Goal: Transaction & Acquisition: Download file/media

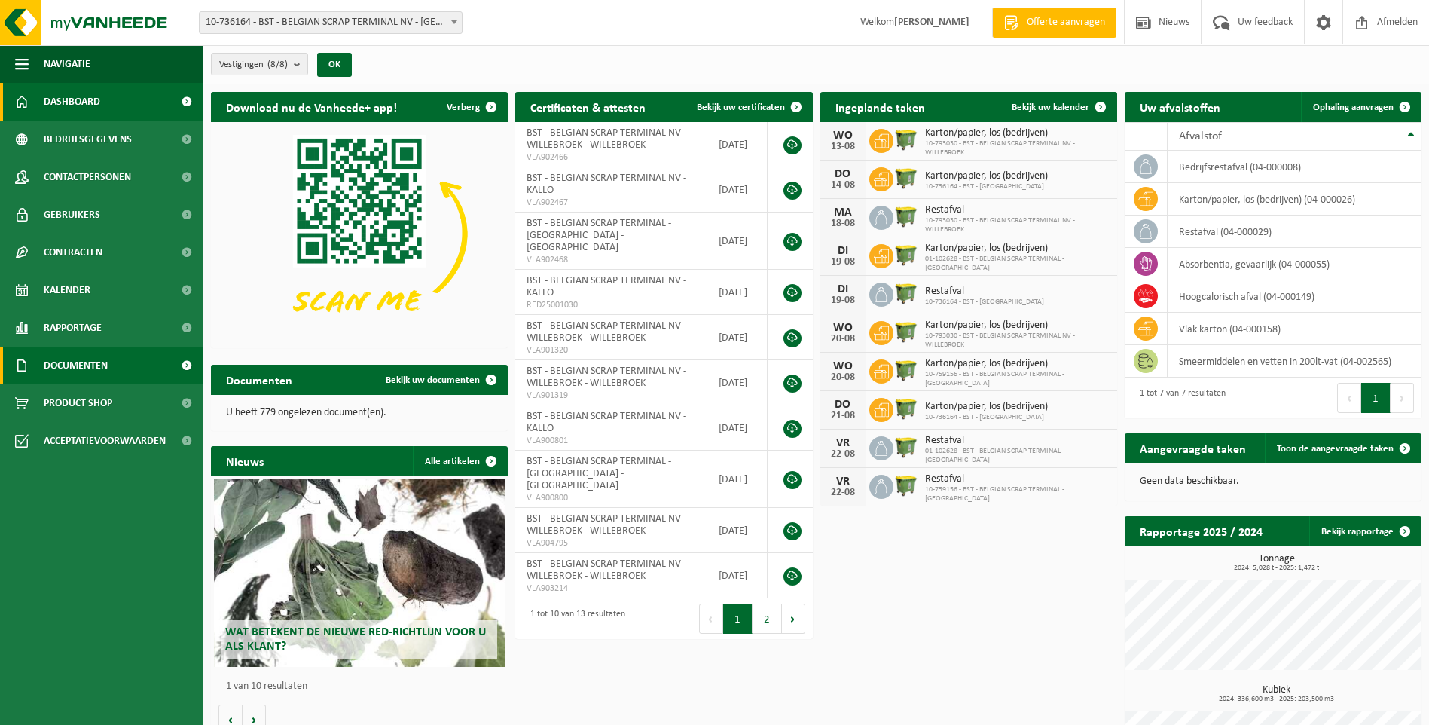
click at [101, 366] on span "Documenten" at bounding box center [76, 365] width 64 height 38
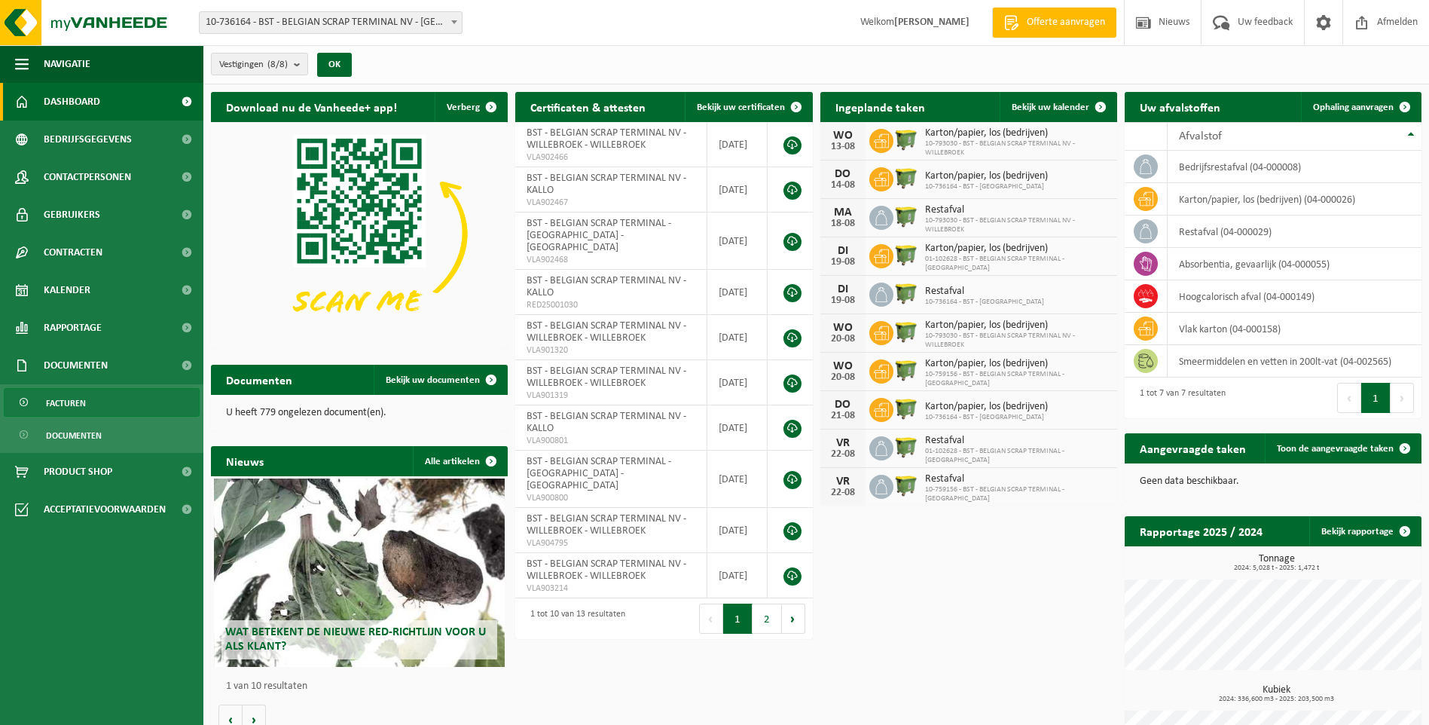
click at [81, 396] on span "Facturen" at bounding box center [66, 403] width 40 height 29
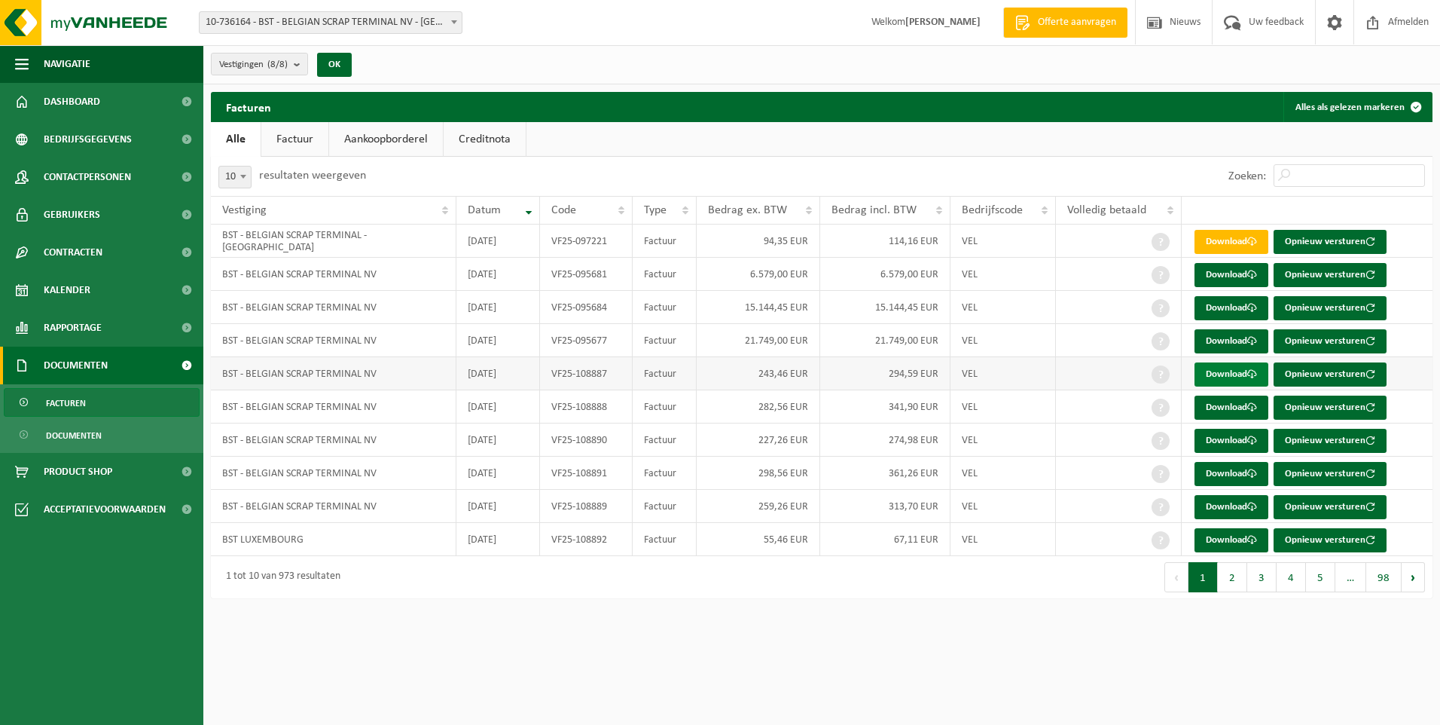
click at [1238, 371] on link "Download" at bounding box center [1232, 374] width 74 height 24
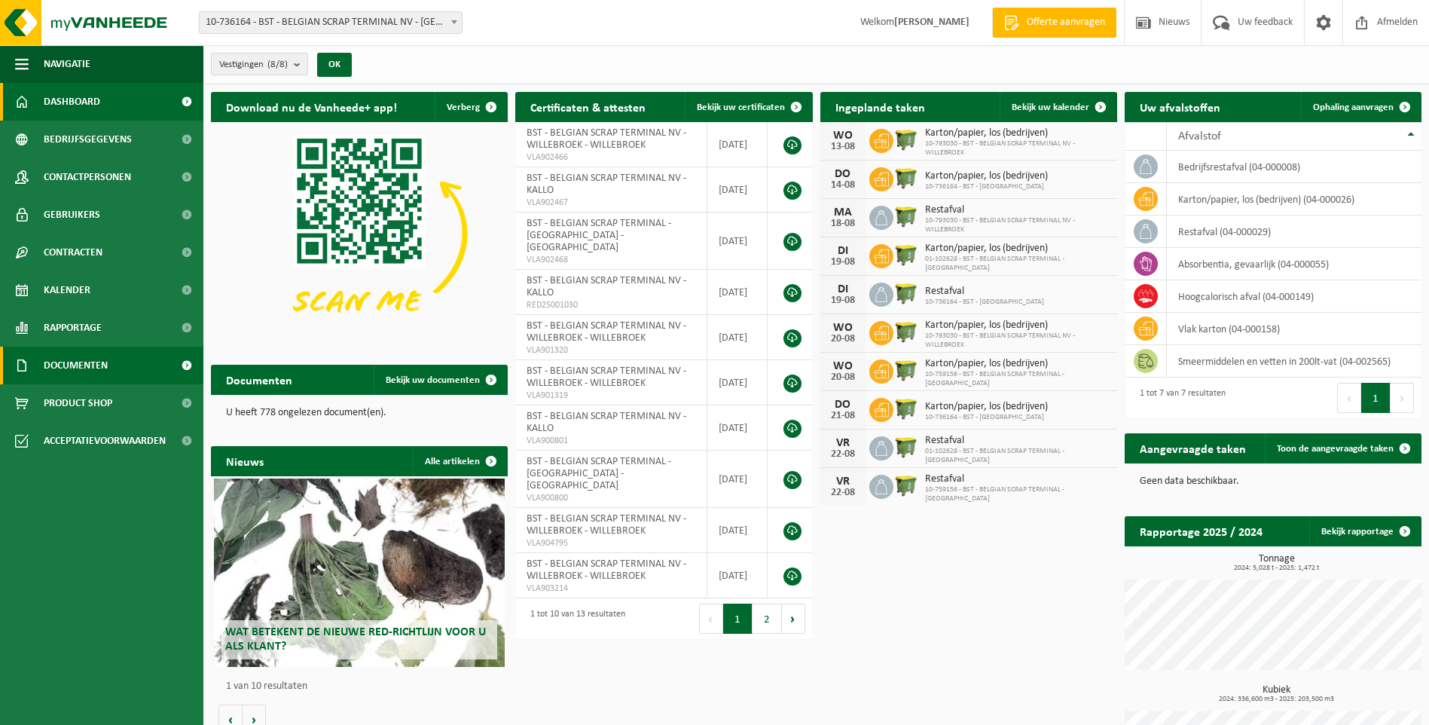
click at [93, 364] on span "Documenten" at bounding box center [76, 365] width 64 height 38
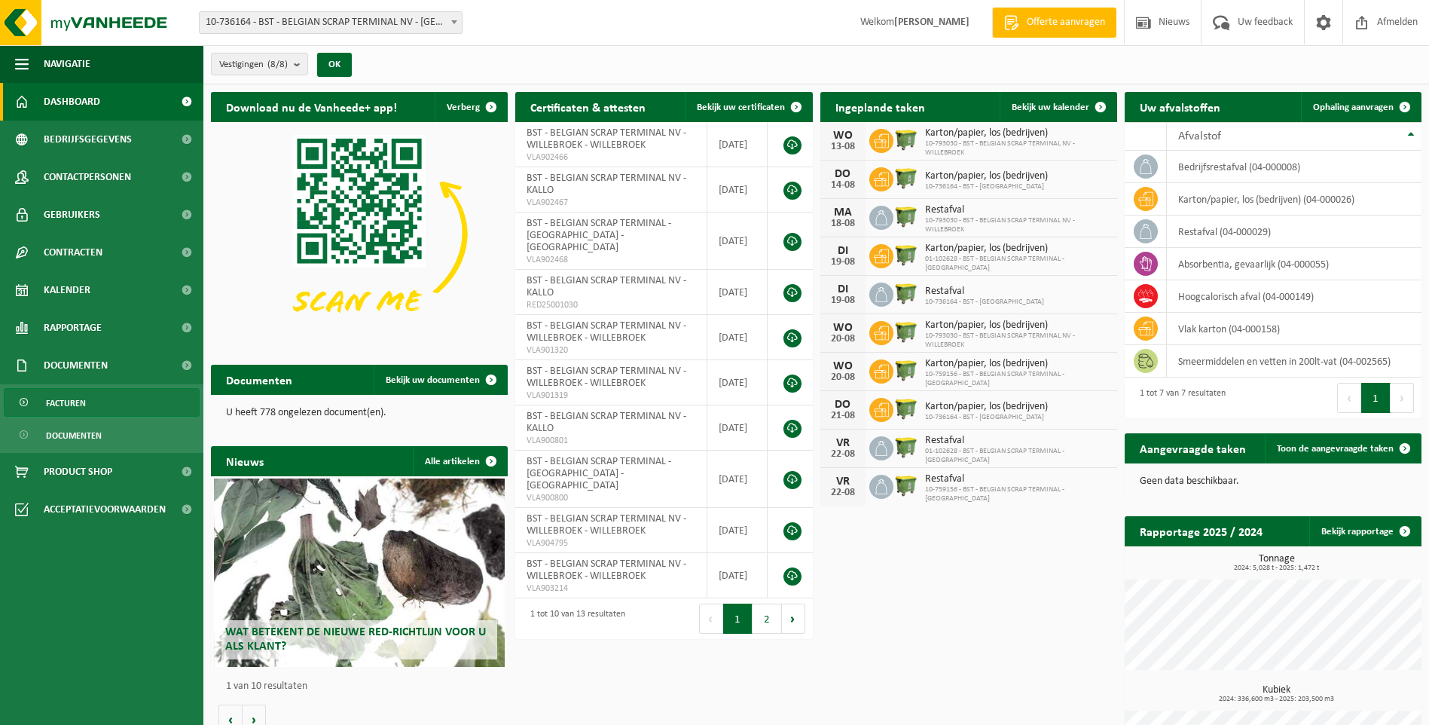
click at [83, 404] on span "Facturen" at bounding box center [66, 403] width 40 height 29
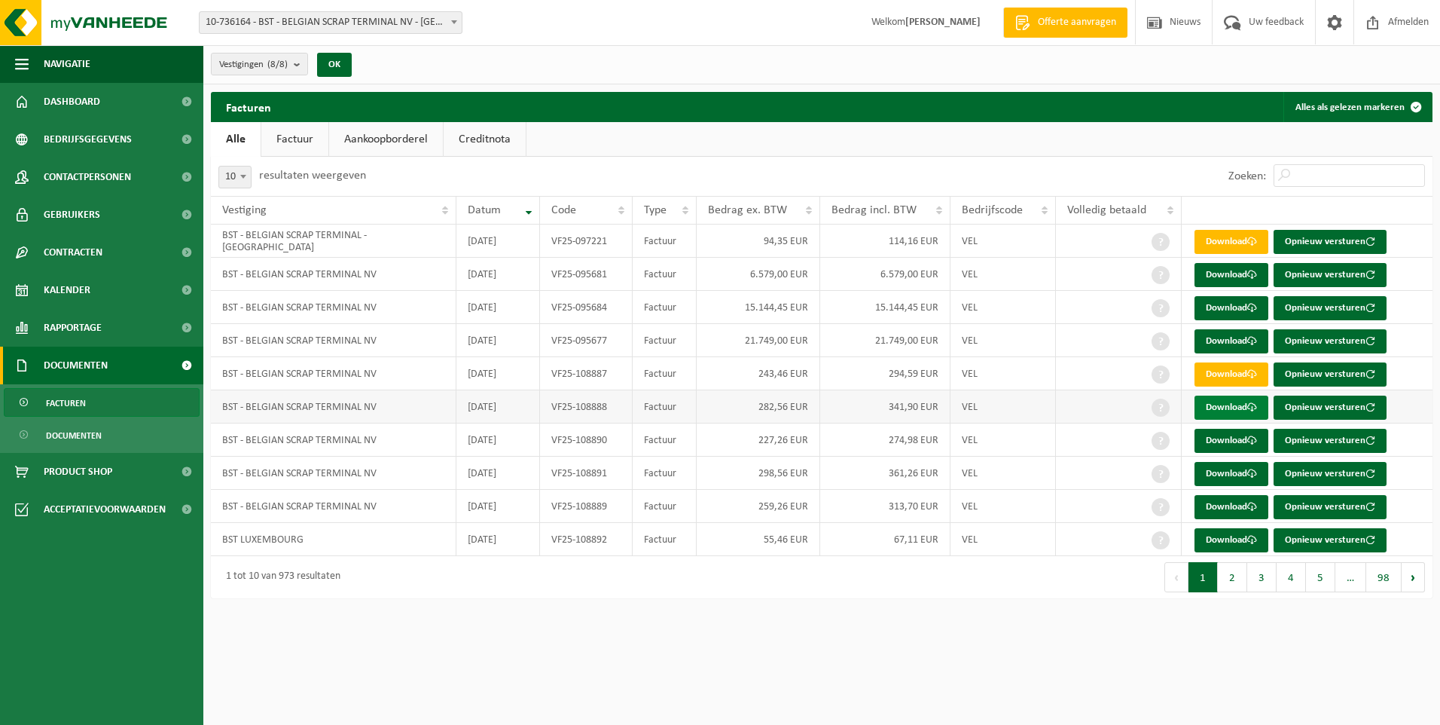
click at [1241, 406] on link "Download" at bounding box center [1232, 407] width 74 height 24
click at [1247, 404] on link "Download" at bounding box center [1232, 407] width 74 height 24
click at [1234, 440] on link "Download" at bounding box center [1232, 441] width 74 height 24
click at [1235, 443] on link "Download" at bounding box center [1232, 441] width 74 height 24
click at [1235, 472] on link "Download" at bounding box center [1232, 474] width 74 height 24
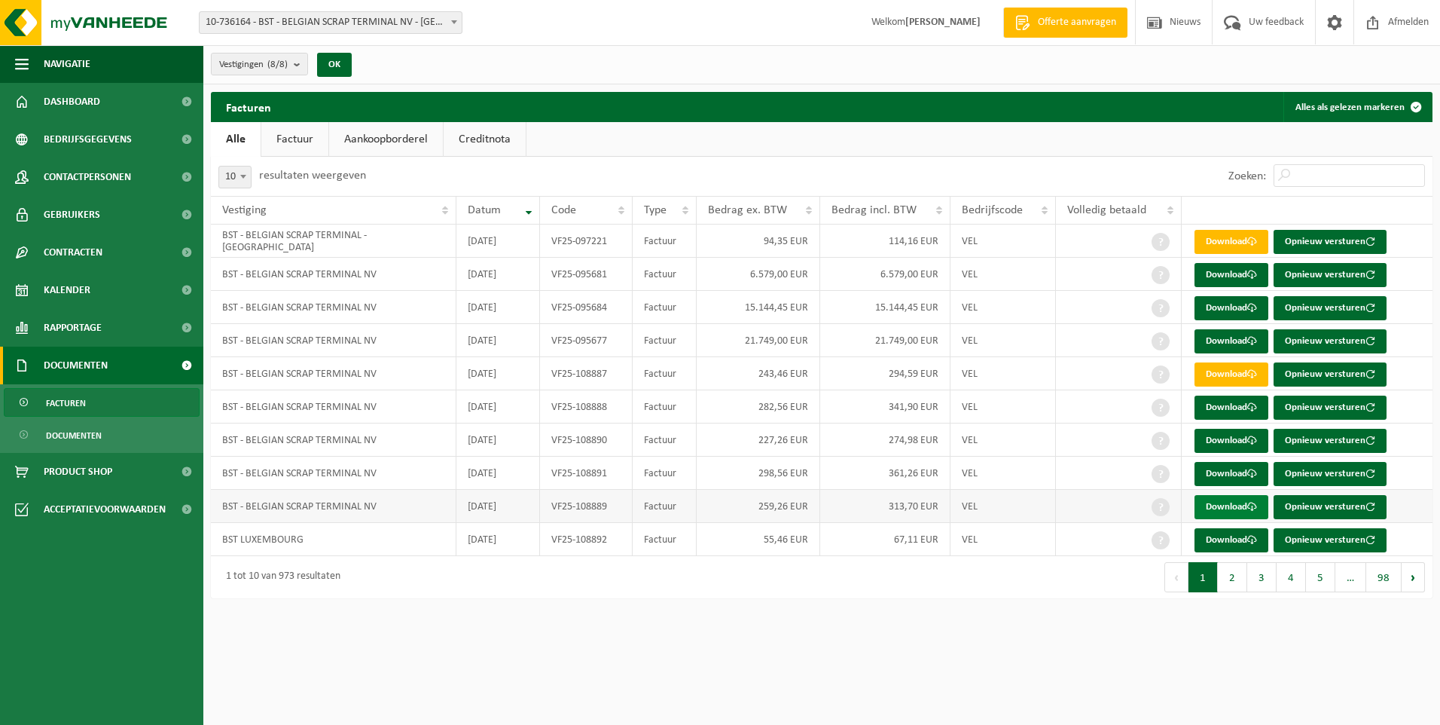
click at [1240, 501] on link "Download" at bounding box center [1232, 507] width 74 height 24
click at [1229, 539] on link "Download" at bounding box center [1232, 540] width 74 height 24
click at [1235, 578] on button "2" at bounding box center [1232, 577] width 29 height 30
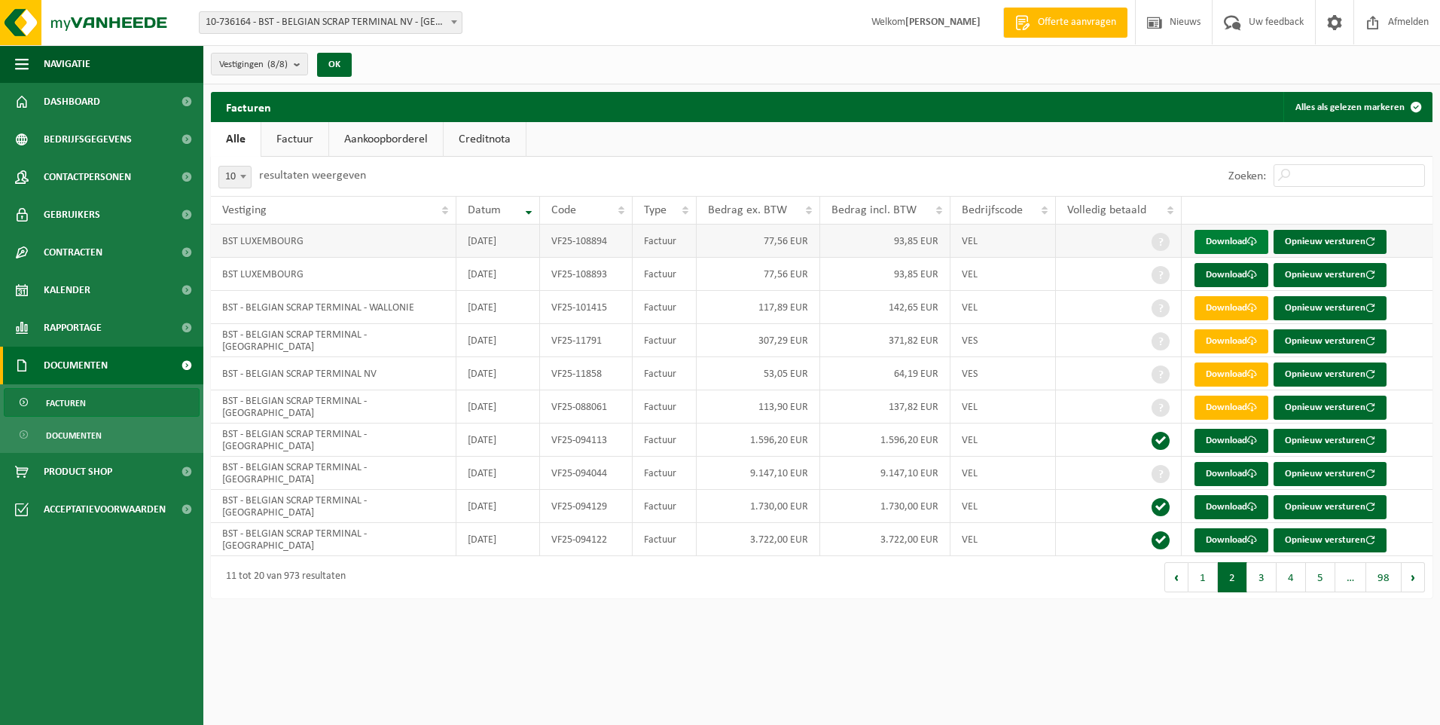
click at [1234, 241] on link "Download" at bounding box center [1232, 242] width 74 height 24
click at [1234, 270] on link "Download" at bounding box center [1232, 275] width 74 height 24
click at [301, 65] on b "submit" at bounding box center [301, 63] width 14 height 21
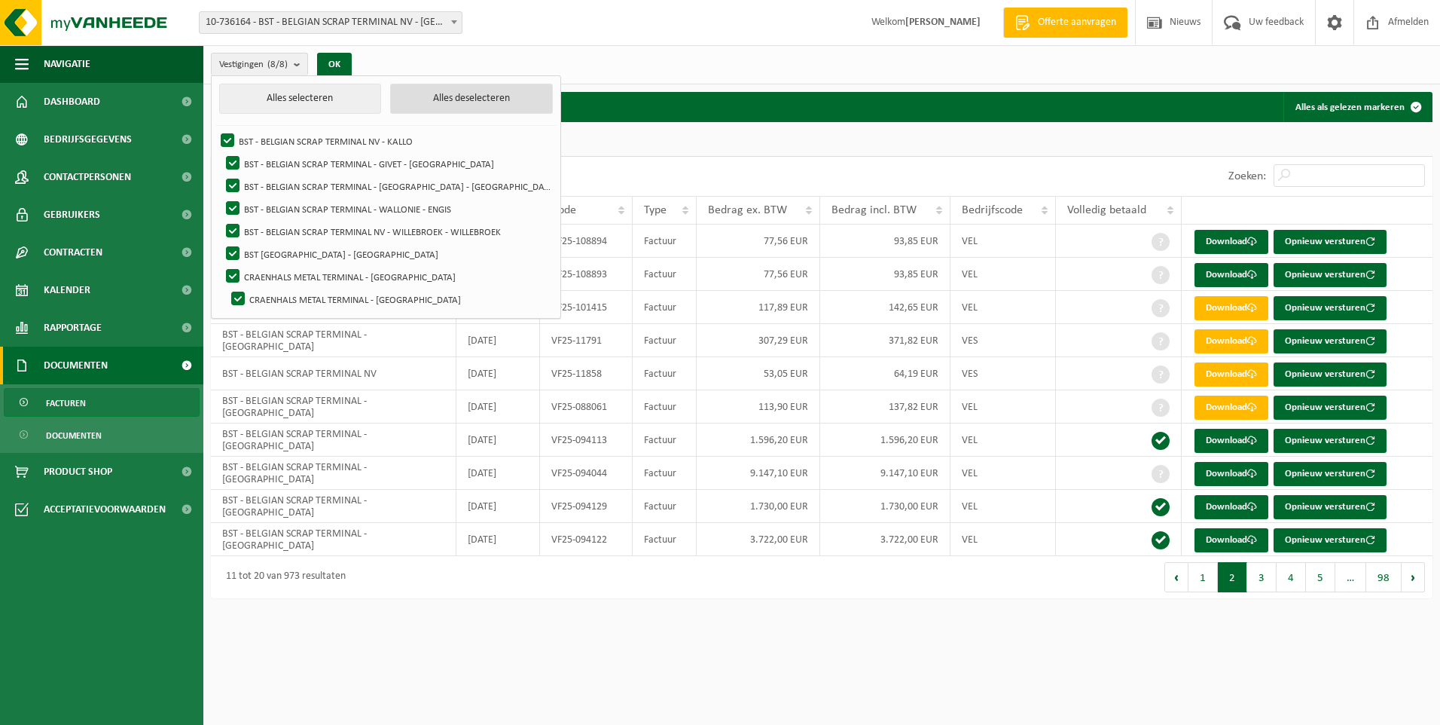
click at [454, 102] on button "Alles deselecteren" at bounding box center [471, 99] width 163 height 30
checkbox input "false"
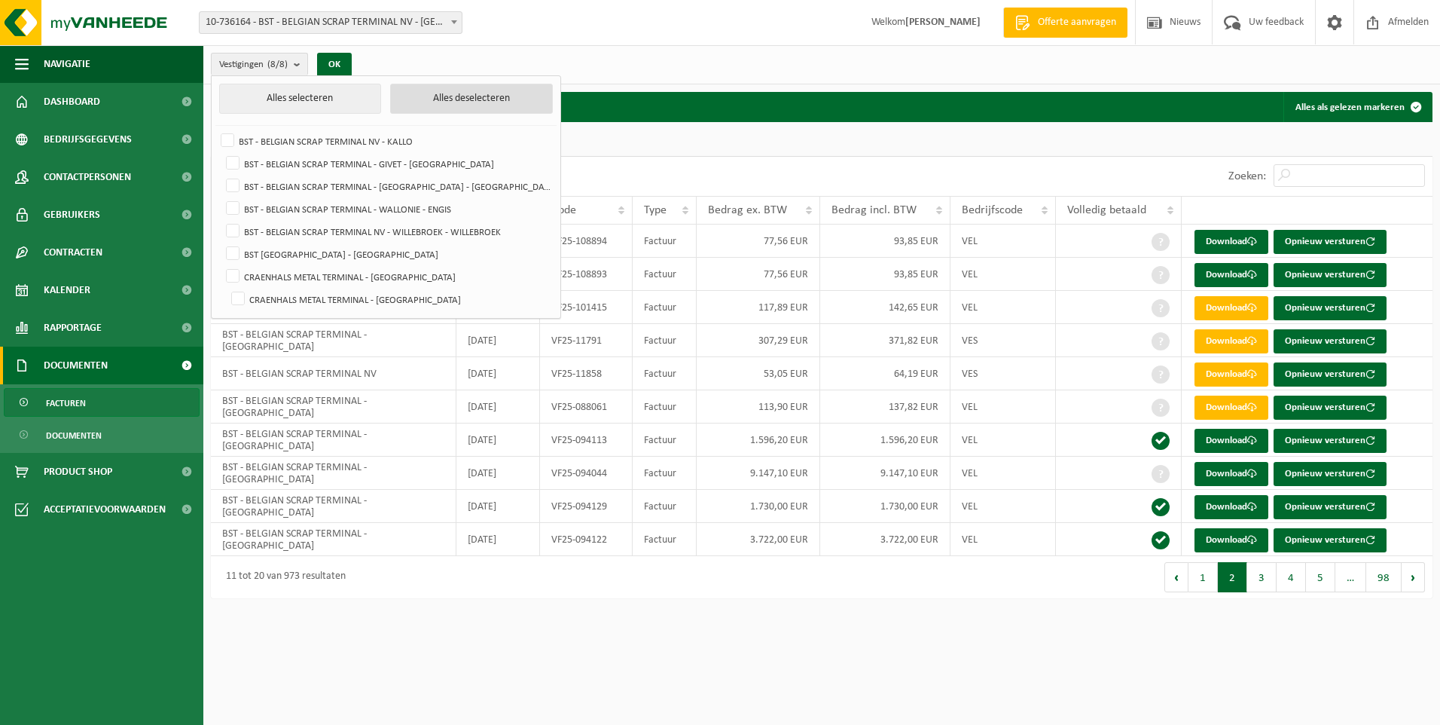
checkbox input "false"
click at [238, 229] on label "BST - BELGIAN SCRAP TERMINAL NV - WILLEBROEK - WILLEBROEK" at bounding box center [387, 231] width 329 height 23
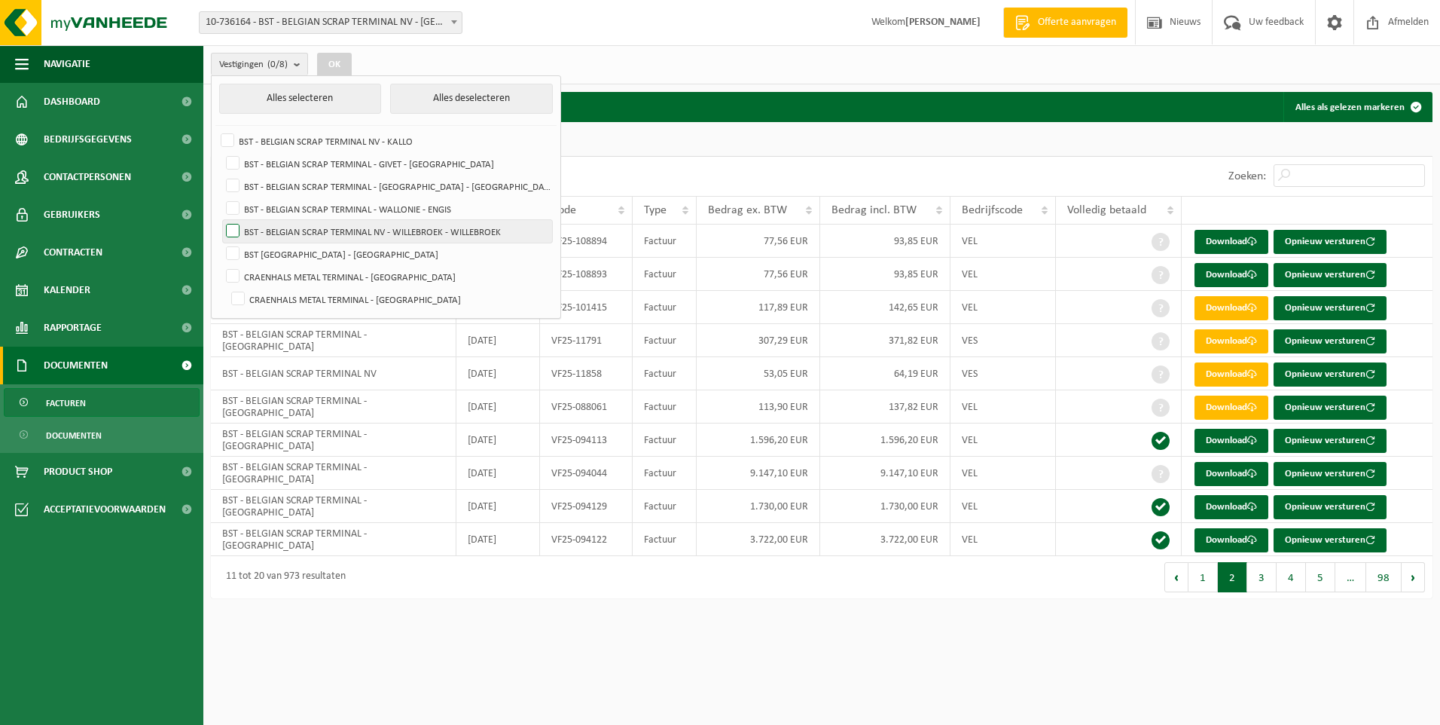
click at [221, 220] on input "BST - BELGIAN SCRAP TERMINAL NV - WILLEBROEK - WILLEBROEK" at bounding box center [220, 219] width 1 height 1
checkbox input "true"
click at [339, 63] on button "OK" at bounding box center [334, 65] width 35 height 24
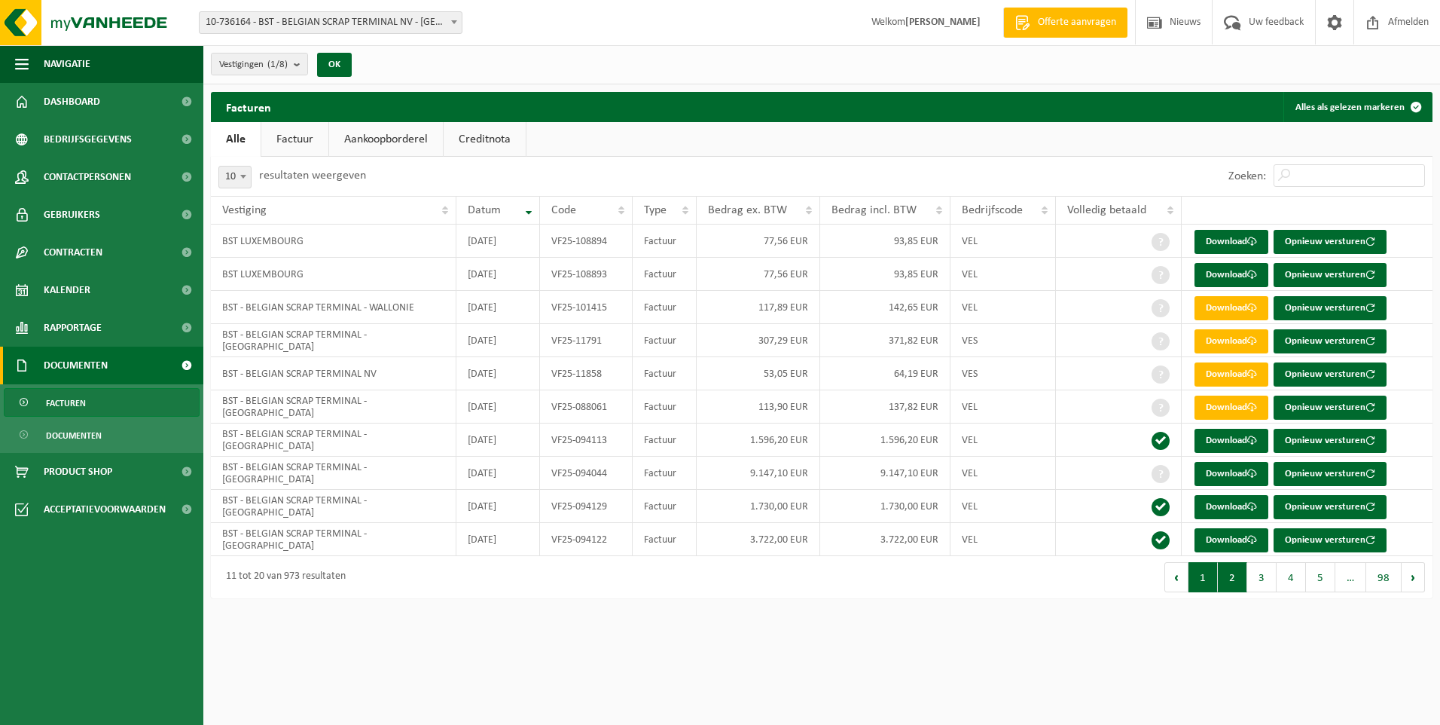
click at [1198, 576] on button "1" at bounding box center [1203, 577] width 29 height 30
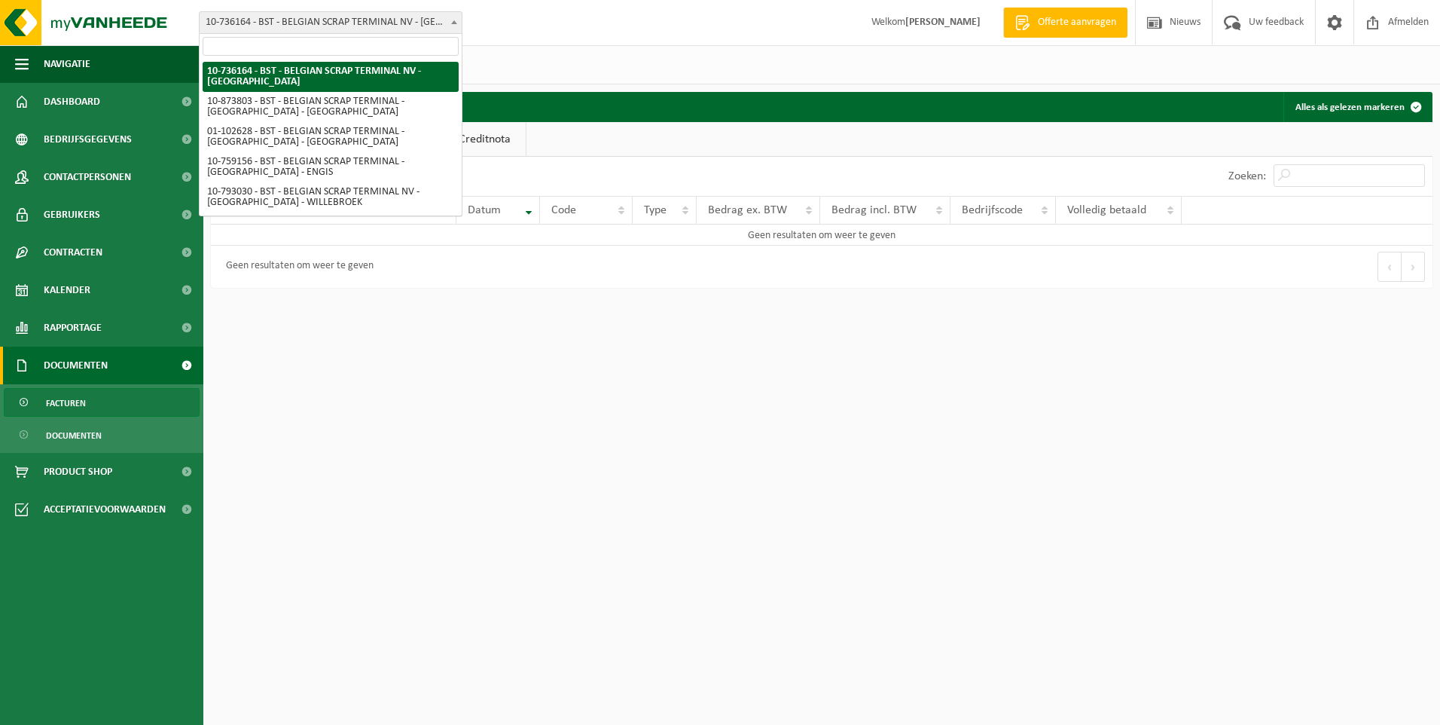
click at [456, 19] on span at bounding box center [454, 22] width 15 height 20
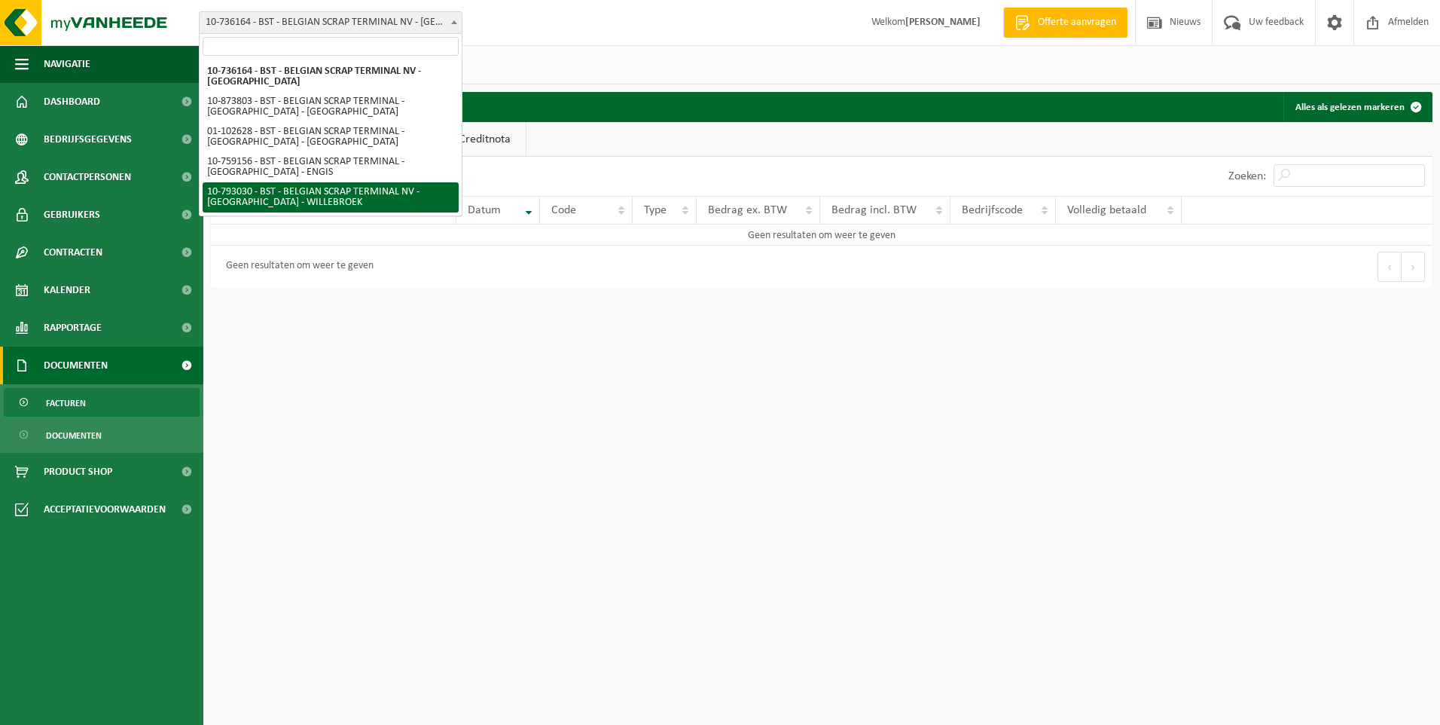
select select "30694"
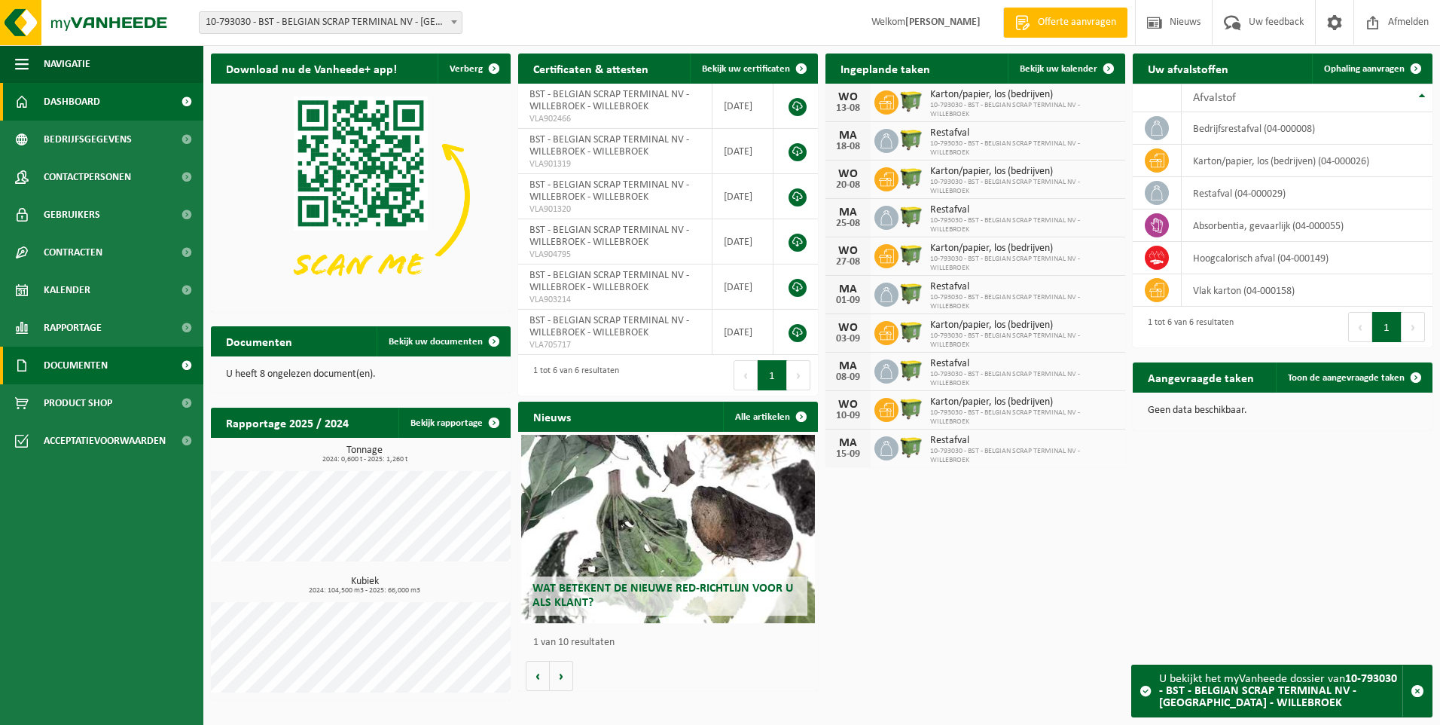
click at [93, 365] on span "Documenten" at bounding box center [76, 365] width 64 height 38
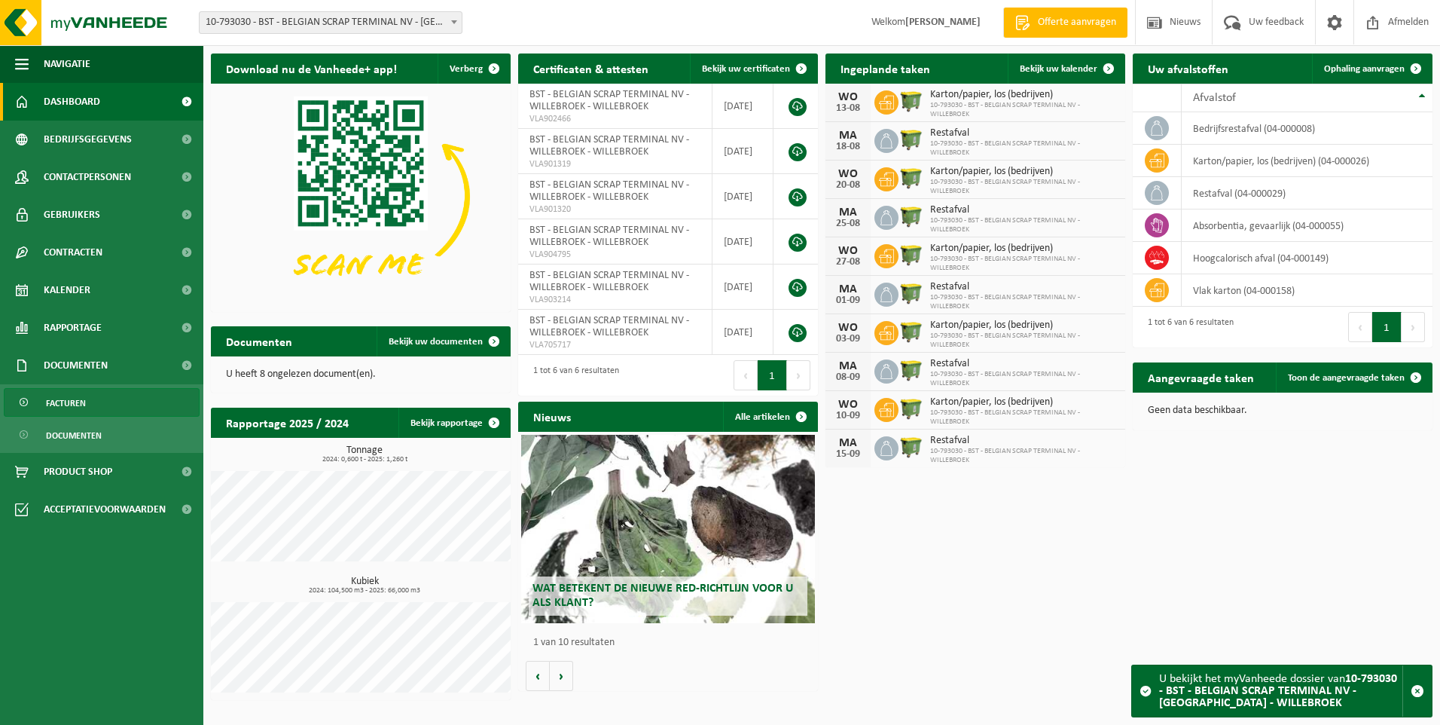
click at [75, 401] on span "Facturen" at bounding box center [66, 403] width 40 height 29
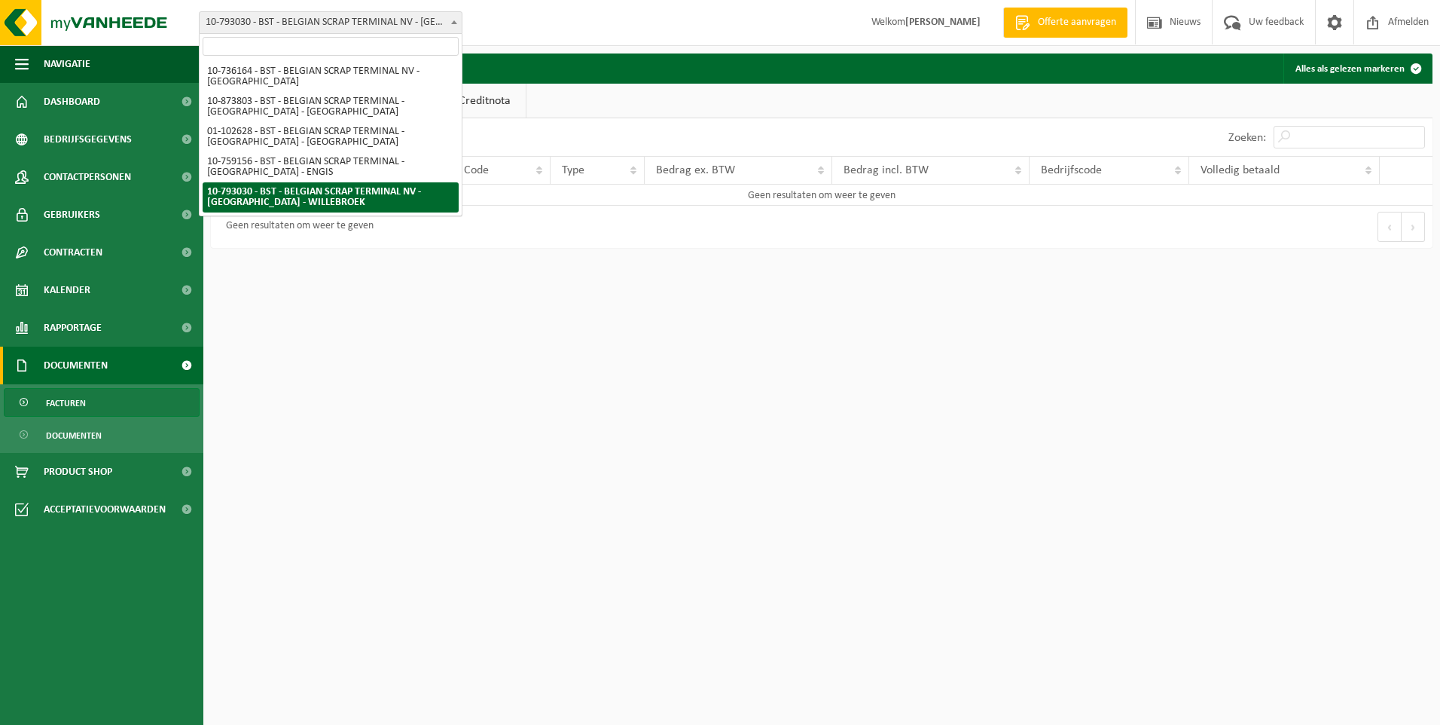
click at [457, 23] on span at bounding box center [454, 22] width 15 height 20
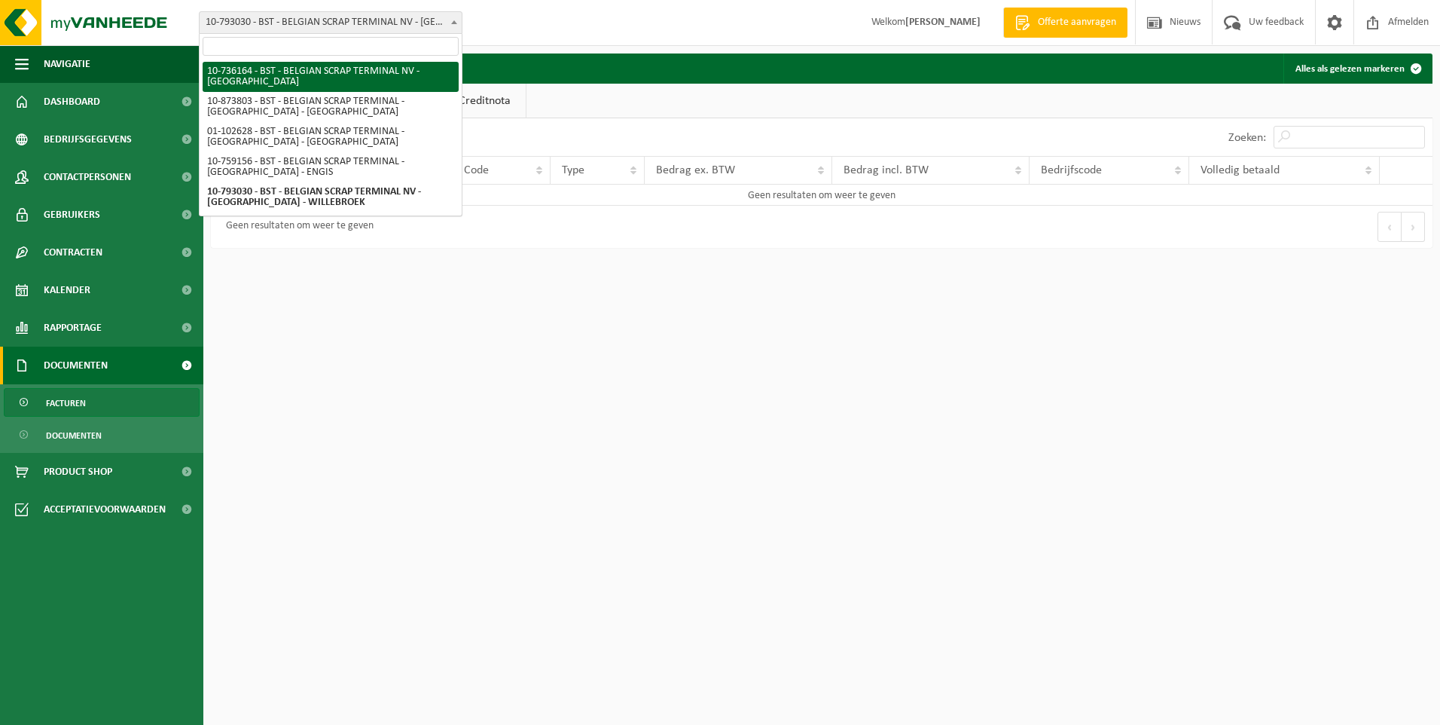
select select "5671"
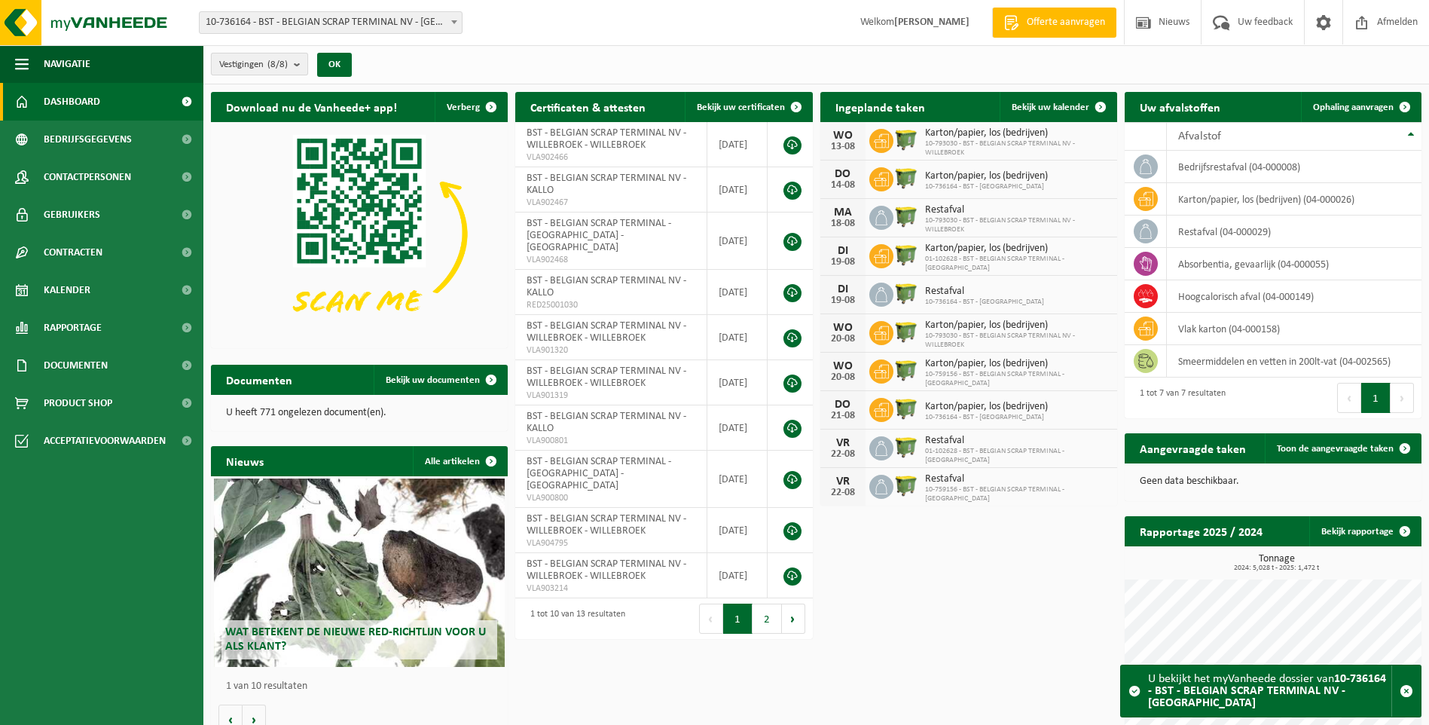
click at [305, 66] on b "submit" at bounding box center [301, 63] width 14 height 21
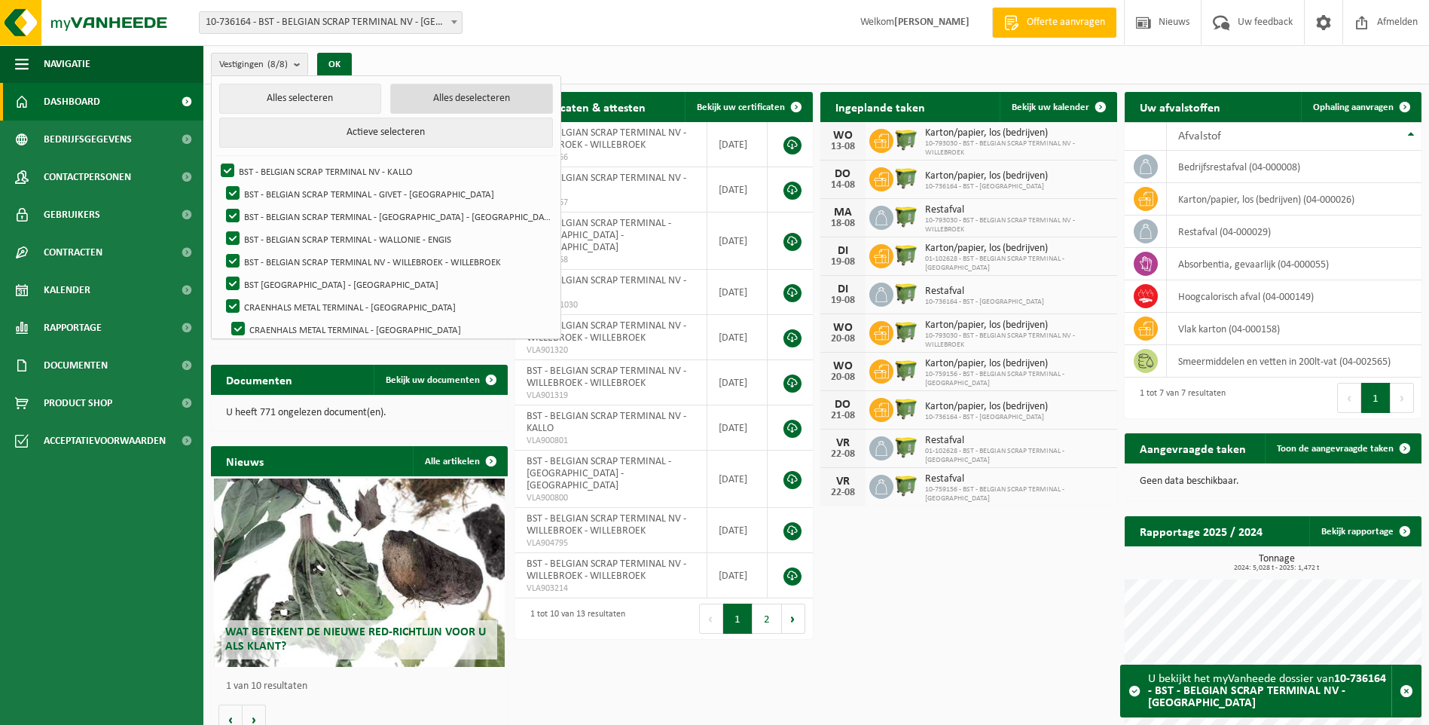
click at [437, 96] on button "Alles deselecteren" at bounding box center [471, 99] width 163 height 30
checkbox input "false"
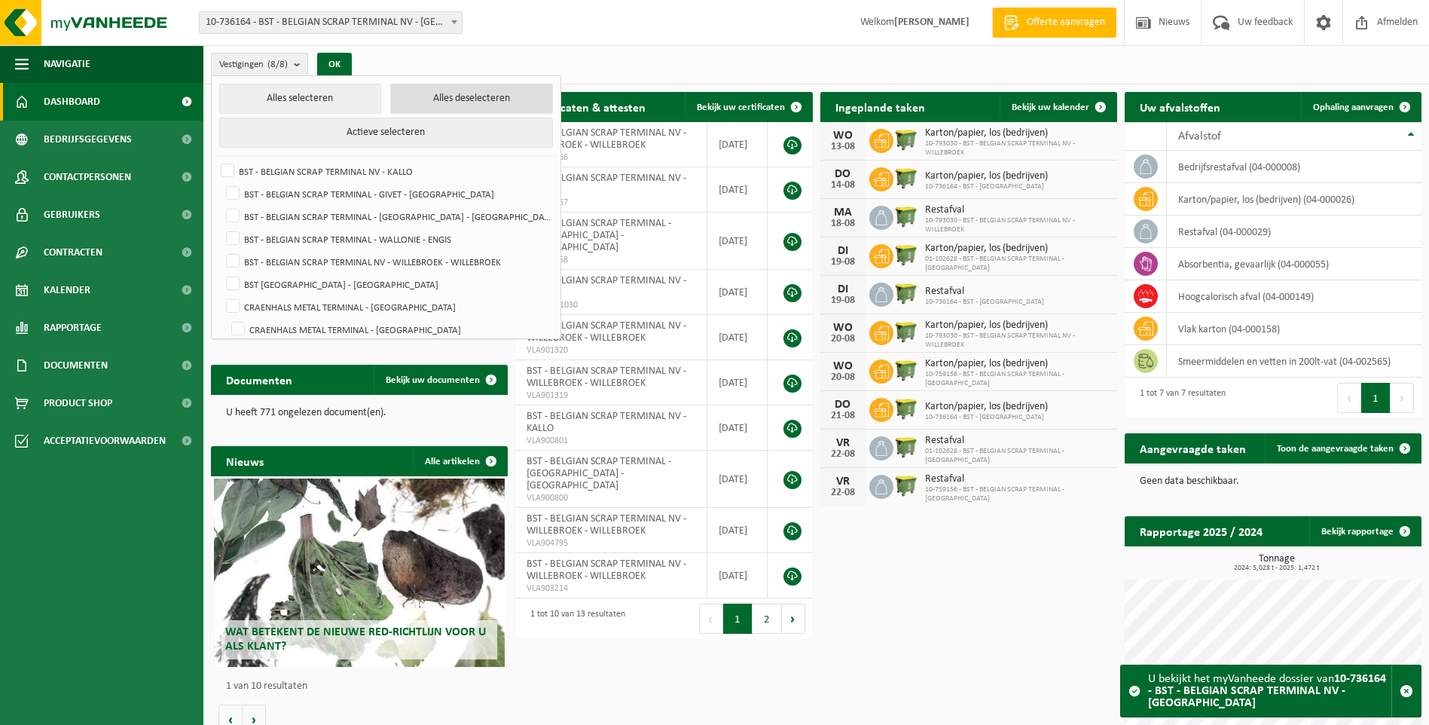
checkbox input "false"
click at [226, 168] on label "BST - BELGIAN SCRAP TERMINAL NV - KALLO" at bounding box center [385, 171] width 334 height 23
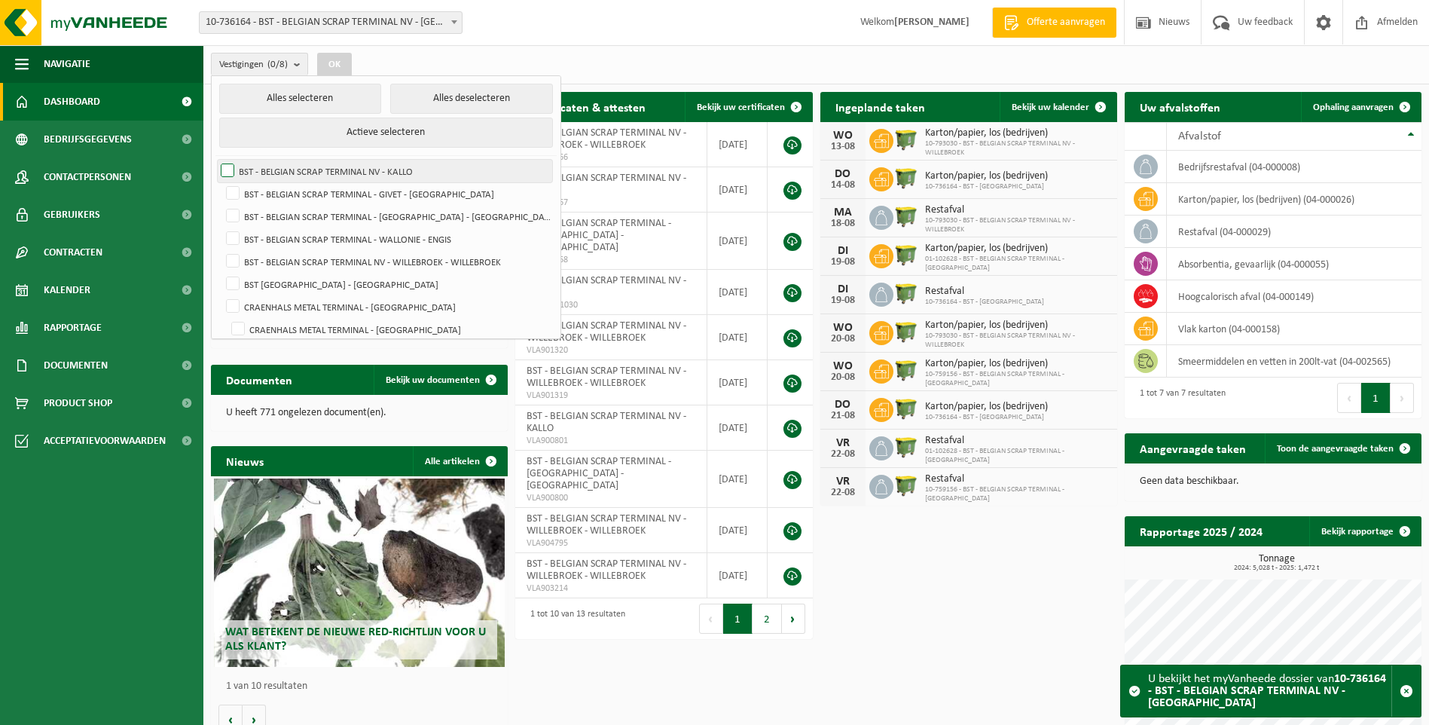
click at [215, 160] on input "BST - BELGIAN SCRAP TERMINAL NV - KALLO" at bounding box center [215, 159] width 1 height 1
checkbox input "true"
click at [334, 60] on button "OK" at bounding box center [334, 65] width 35 height 24
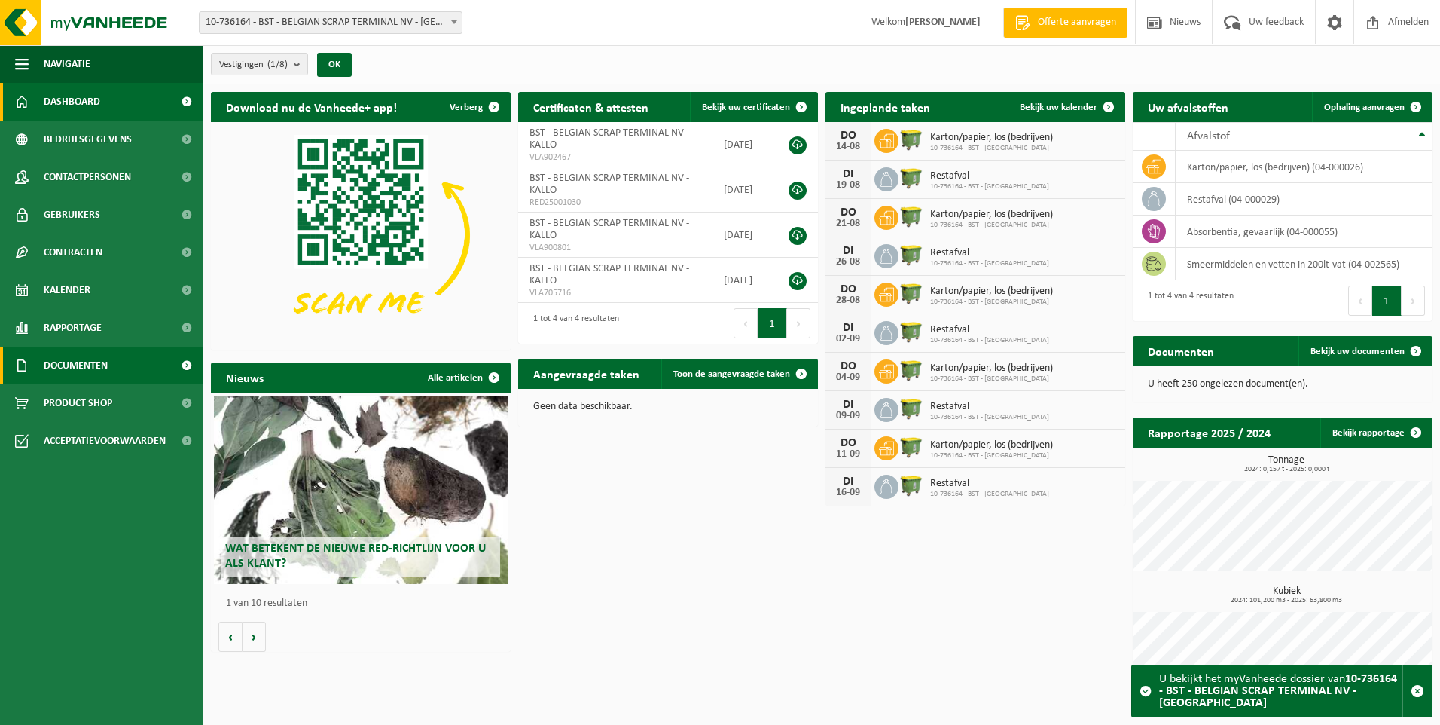
click at [66, 362] on span "Documenten" at bounding box center [76, 365] width 64 height 38
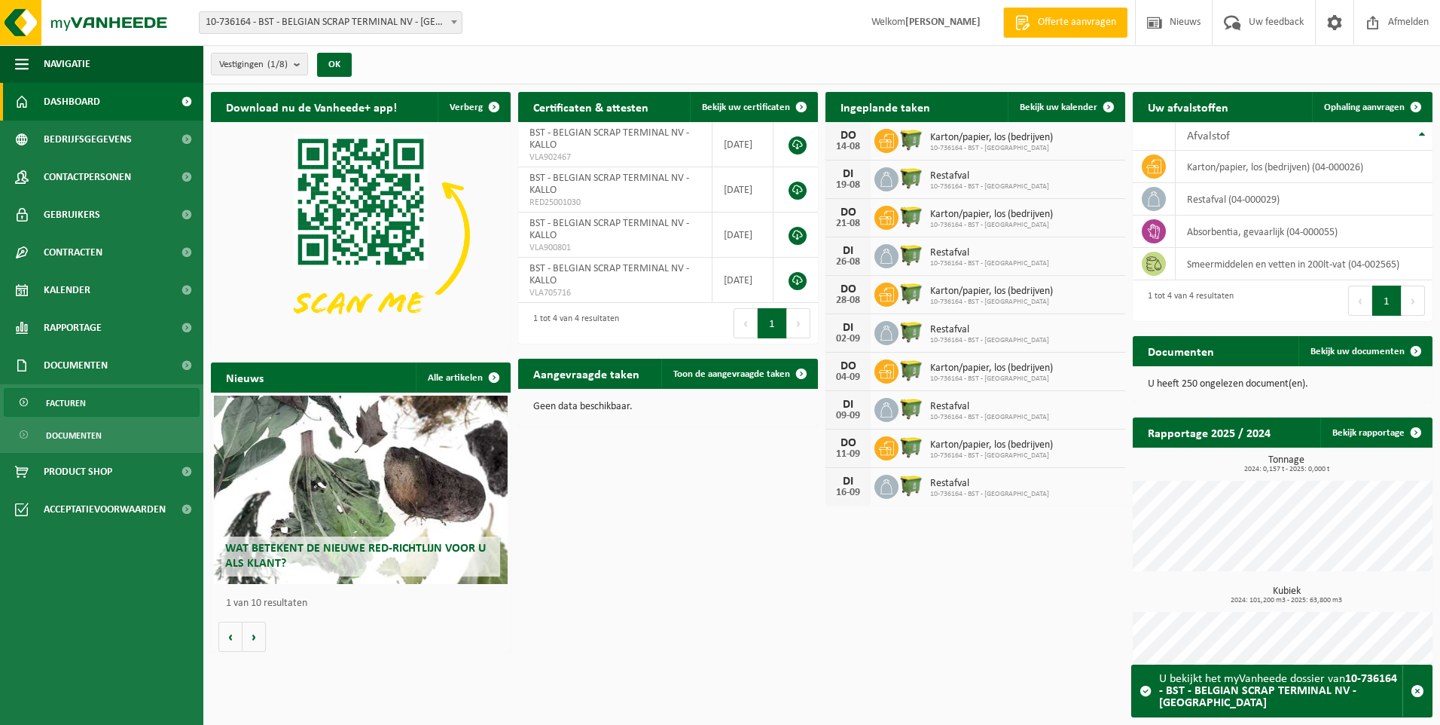
click at [69, 401] on span "Facturen" at bounding box center [66, 403] width 40 height 29
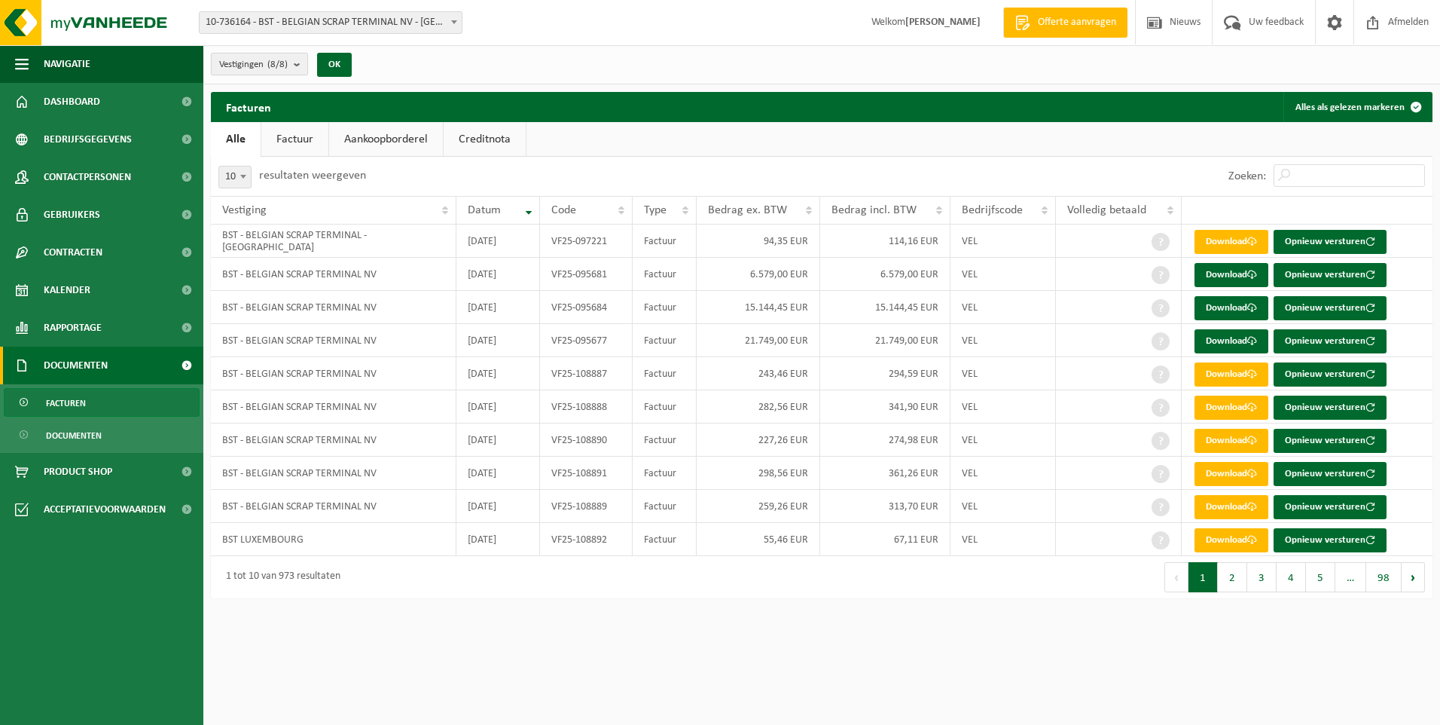
click at [301, 63] on b "submit" at bounding box center [301, 63] width 14 height 21
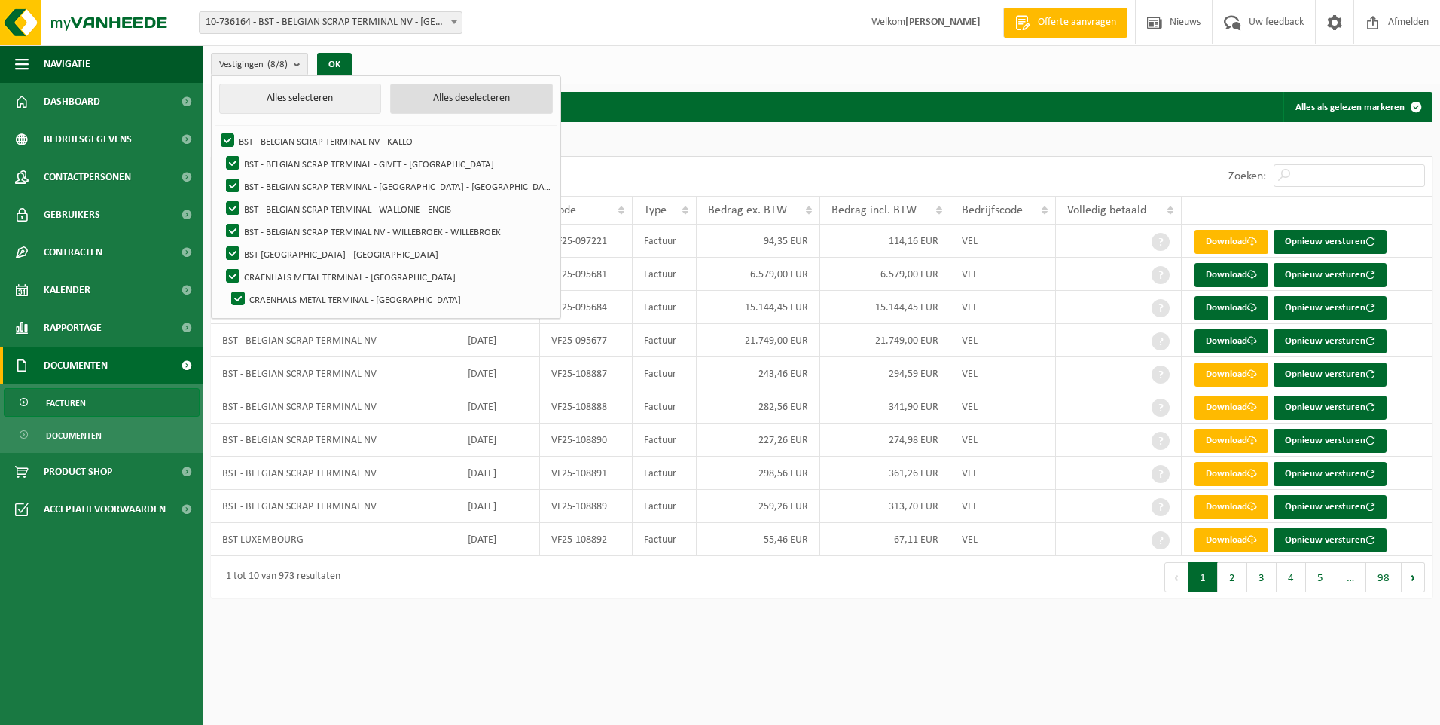
click at [460, 96] on button "Alles deselecteren" at bounding box center [471, 99] width 163 height 30
checkbox input "false"
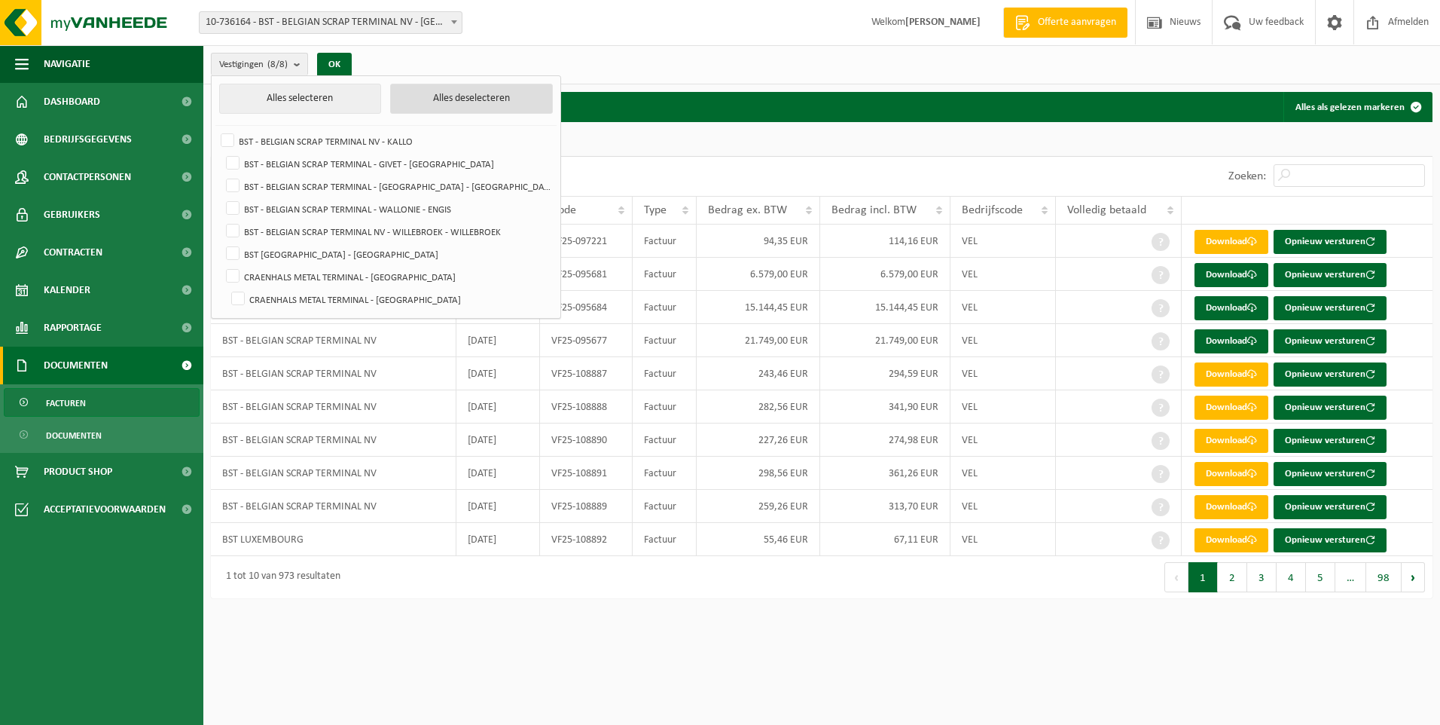
checkbox input "false"
click at [228, 137] on label "BST - BELGIAN SCRAP TERMINAL NV - KALLO" at bounding box center [385, 141] width 334 height 23
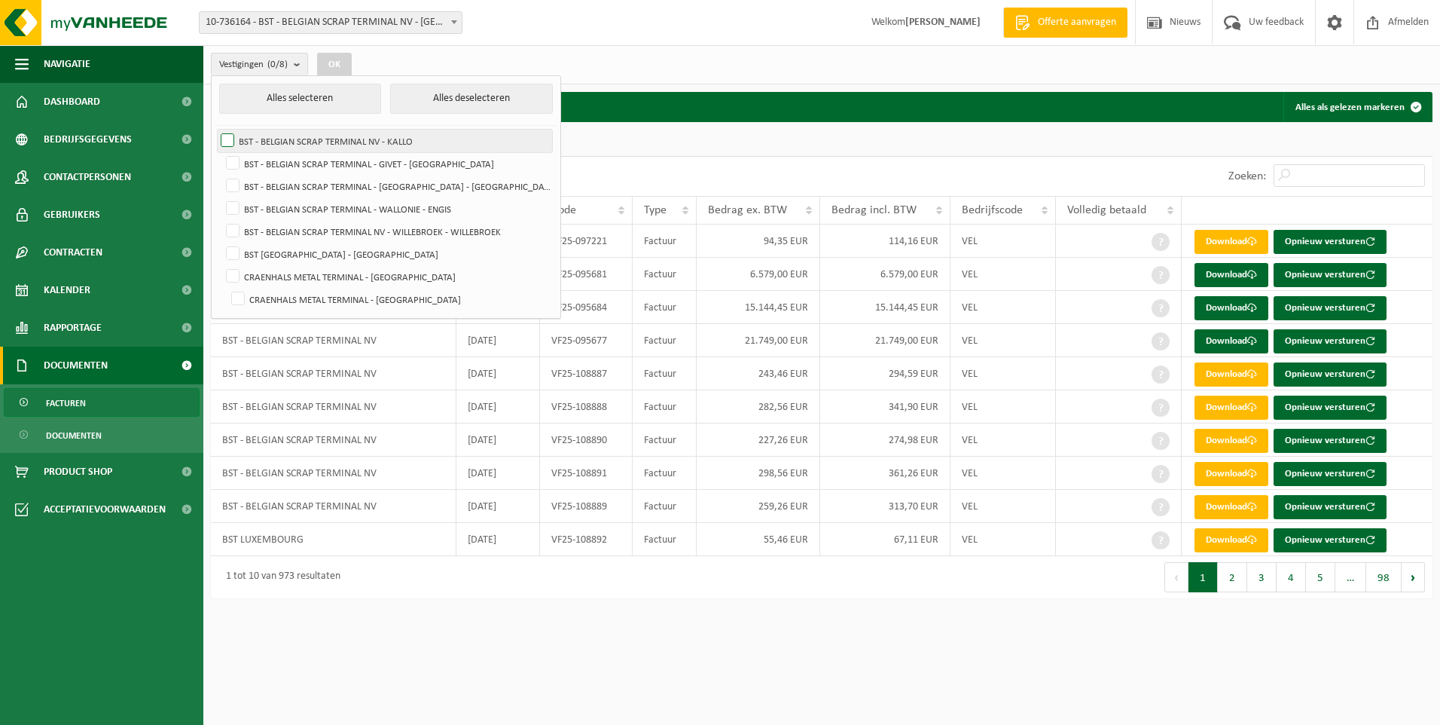
click at [215, 130] on input "BST - BELGIAN SCRAP TERMINAL NV - KALLO" at bounding box center [215, 129] width 1 height 1
checkbox input "true"
click at [342, 63] on button "OK" at bounding box center [334, 65] width 35 height 24
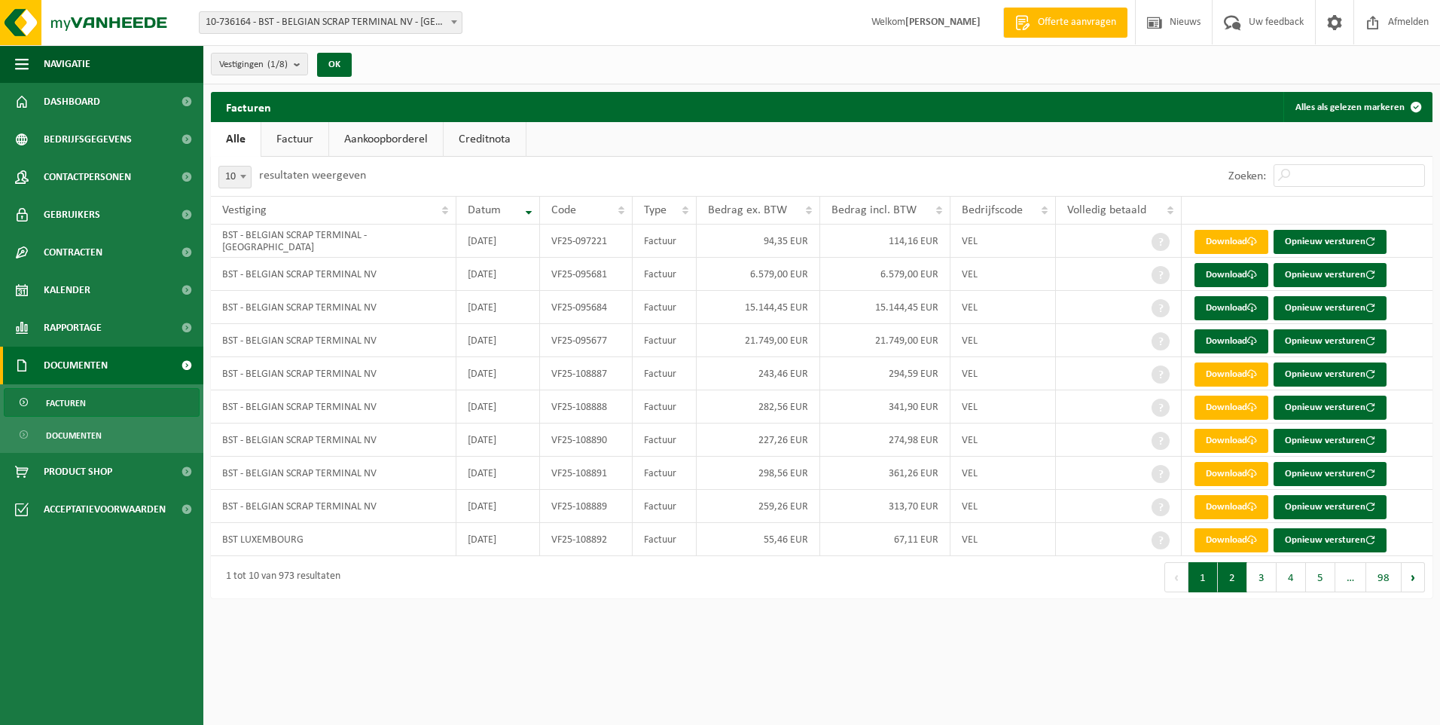
click at [1226, 575] on button "2" at bounding box center [1232, 577] width 29 height 30
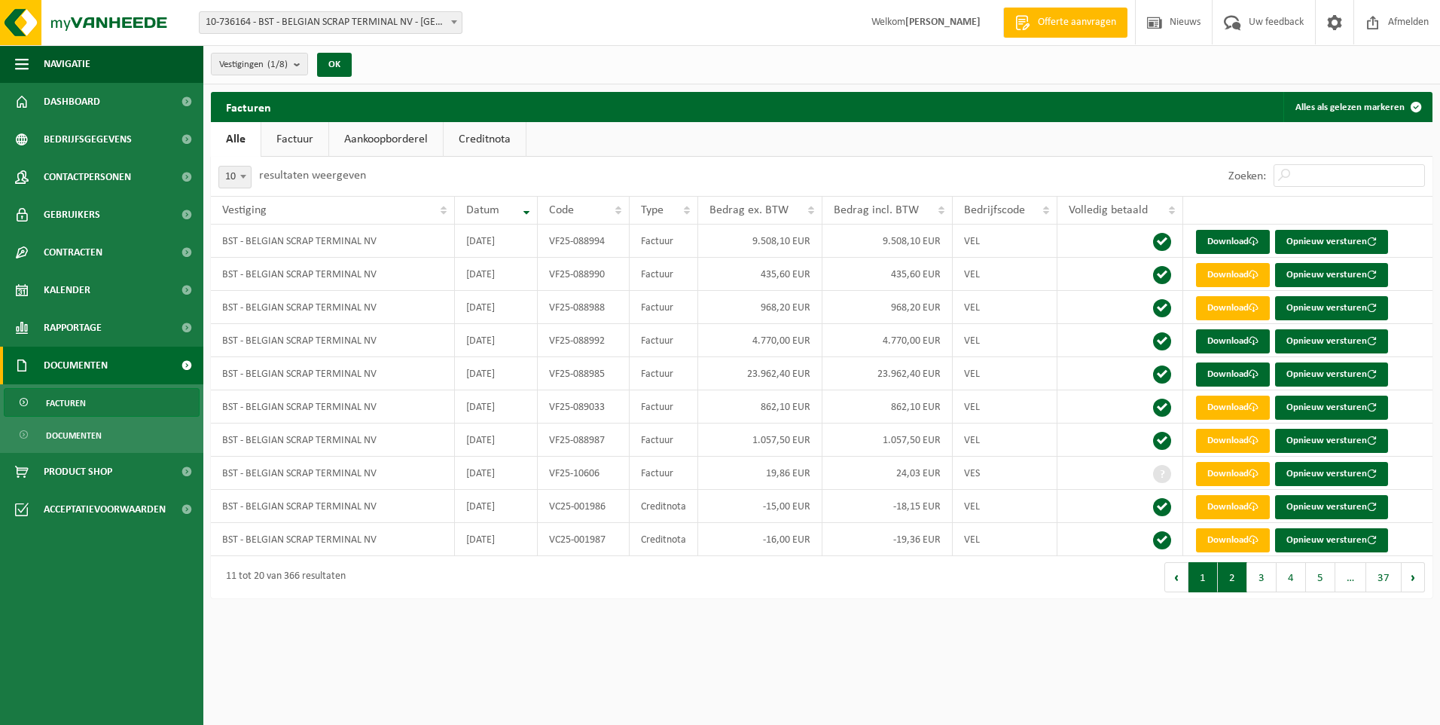
click at [1205, 577] on button "1" at bounding box center [1203, 577] width 29 height 30
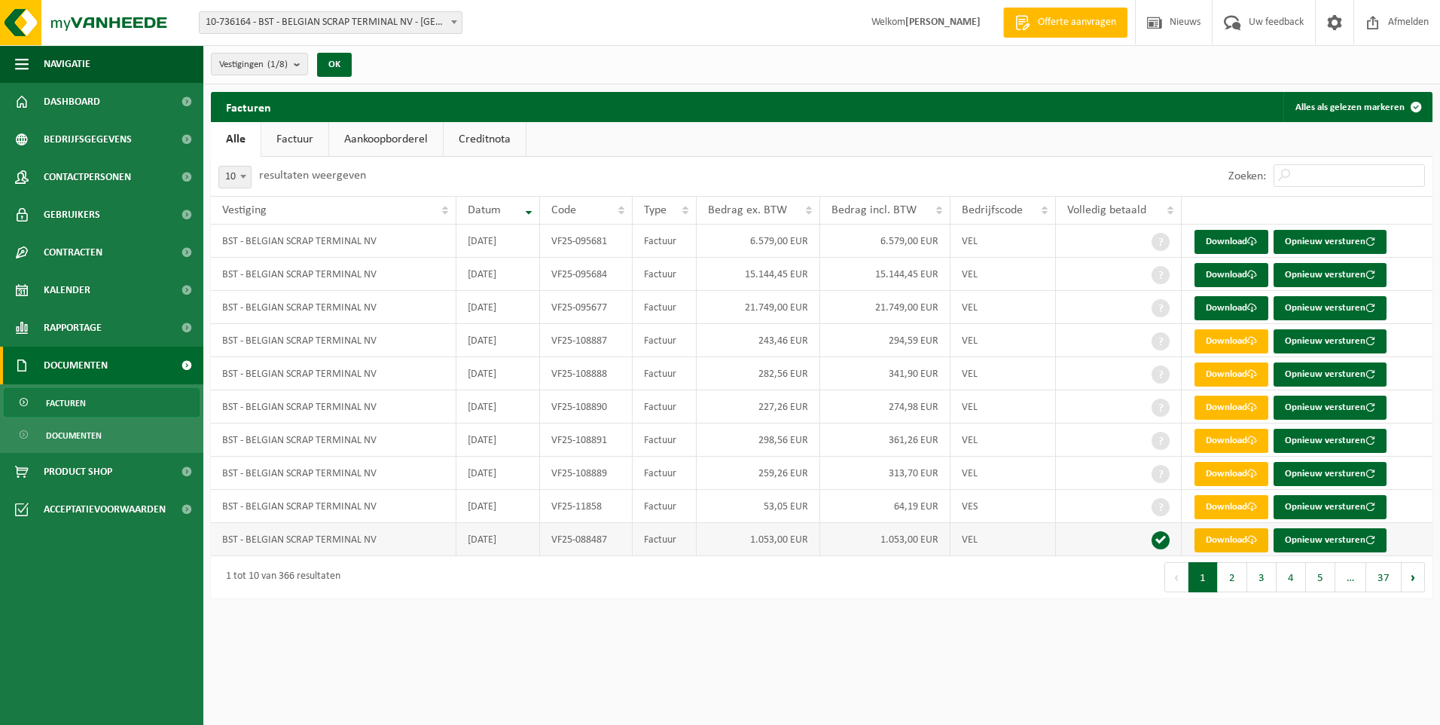
click at [1235, 538] on link "Download" at bounding box center [1232, 540] width 74 height 24
click at [1218, 499] on link "Download" at bounding box center [1232, 507] width 74 height 24
click at [921, 336] on td "294,59 EUR" at bounding box center [885, 340] width 130 height 33
click at [1235, 334] on link "Download" at bounding box center [1232, 341] width 74 height 24
